Goal: Information Seeking & Learning: Learn about a topic

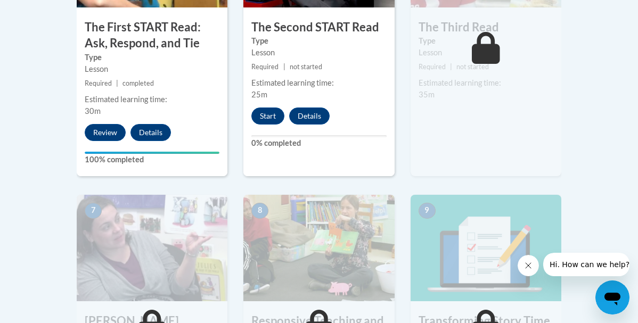
scroll to position [750, 0]
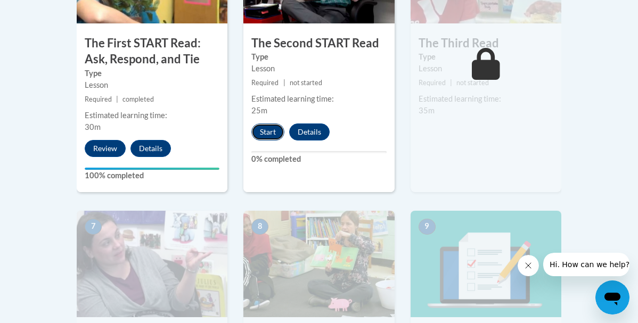
click at [269, 127] on button "Start" at bounding box center [267, 131] width 33 height 17
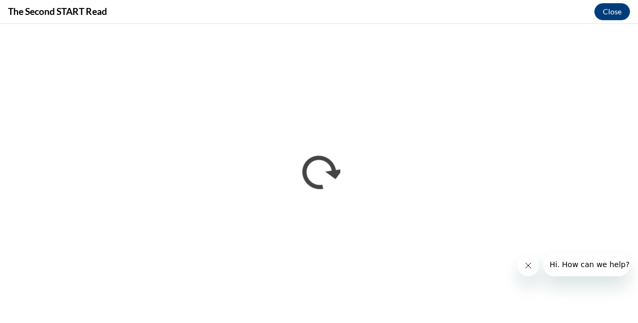
scroll to position [0, 0]
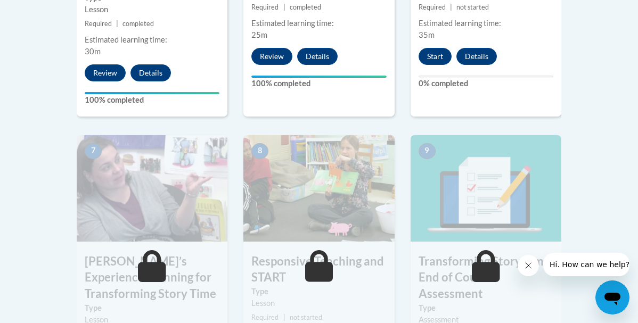
scroll to position [823, 0]
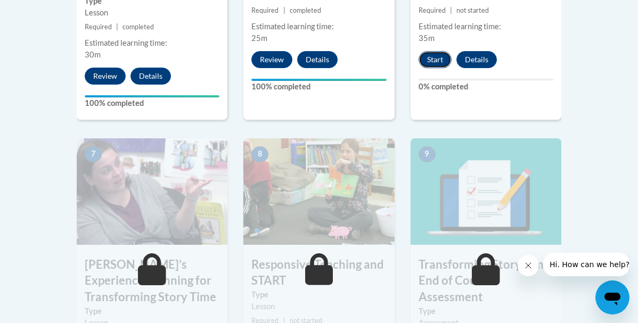
click at [434, 60] on button "Start" at bounding box center [434, 59] width 33 height 17
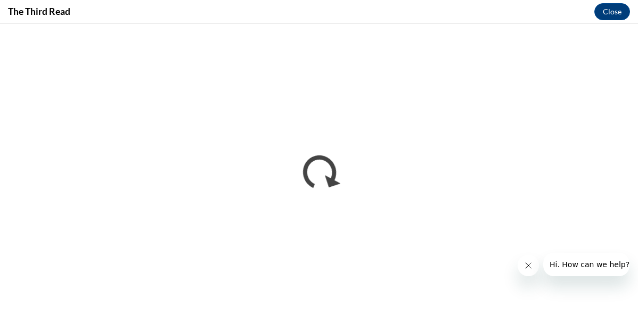
scroll to position [0, 0]
